Goal: Complete application form

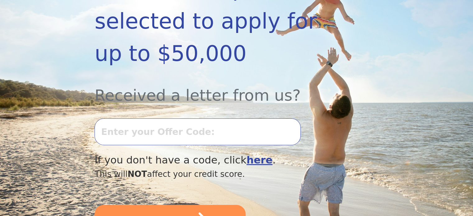
scroll to position [173, 0]
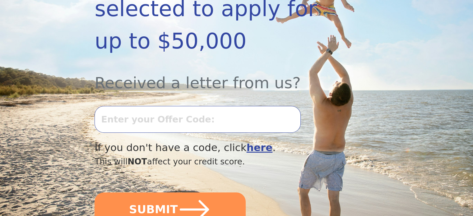
click at [111, 106] on input "text" at bounding box center [197, 119] width 206 height 27
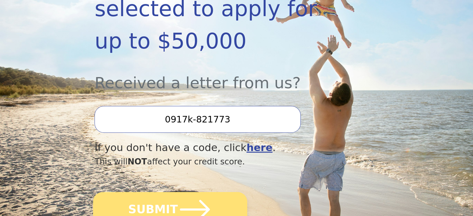
type input "0917k-821773"
click at [168, 192] on button "SUBMIT" at bounding box center [170, 209] width 154 height 35
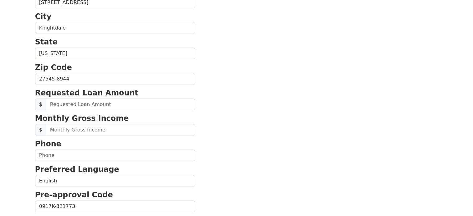
scroll to position [199, 0]
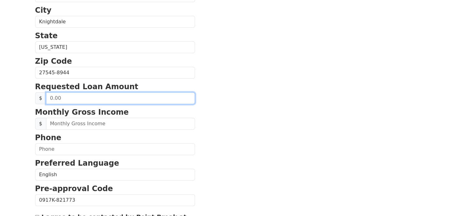
click at [50, 96] on input "text" at bounding box center [120, 98] width 149 height 12
click at [51, 95] on input "text" at bounding box center [120, 98] width 149 height 12
click at [50, 96] on input "text" at bounding box center [120, 98] width 149 height 12
type input "1.00"
click at [62, 95] on input "20.00" at bounding box center [120, 98] width 149 height 12
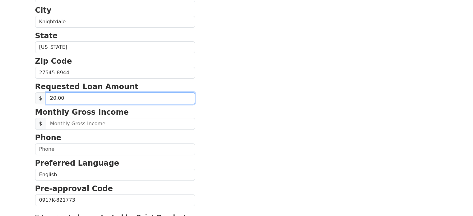
click at [54, 96] on input "20.00" at bounding box center [120, 98] width 149 height 12
type input "20,000.00"
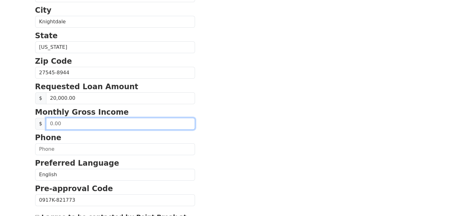
click at [50, 123] on input "text" at bounding box center [120, 124] width 149 height 12
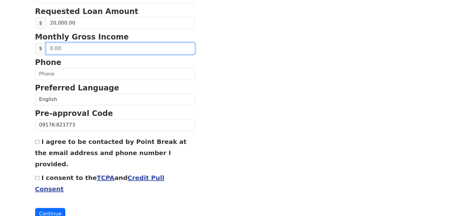
scroll to position [277, 0]
